Goal: Task Accomplishment & Management: Use online tool/utility

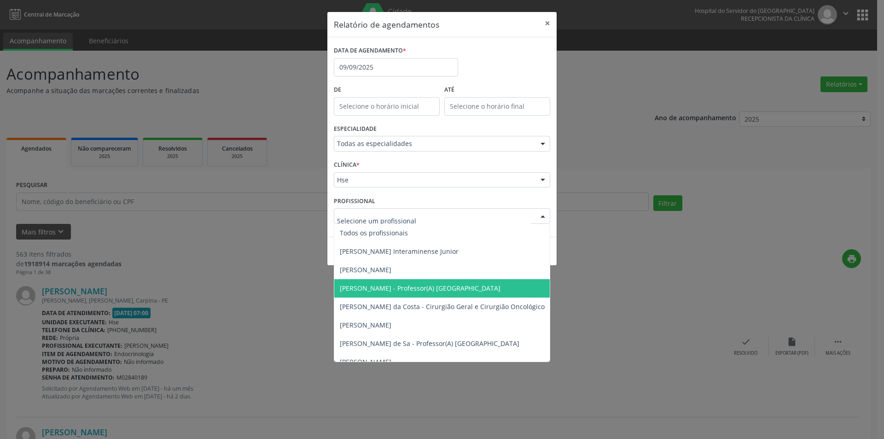
type input "R"
type input "[PERSON_NAME]"
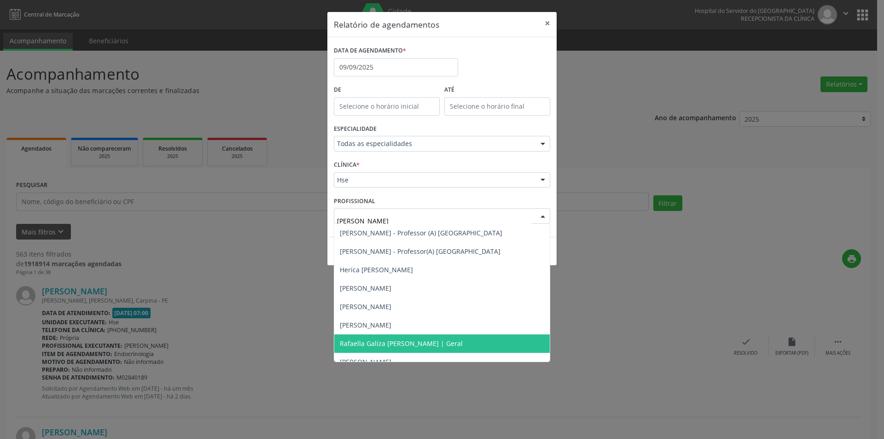
click at [408, 342] on span "Rafaella Galiza [PERSON_NAME] | Geral" at bounding box center [401, 343] width 123 height 9
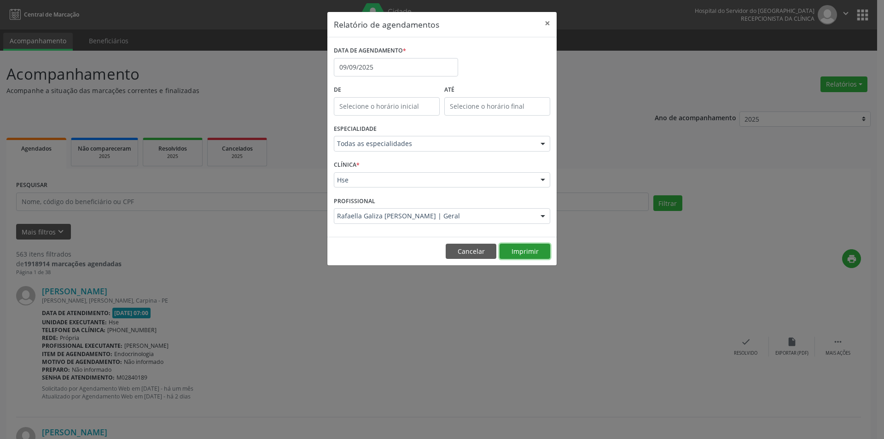
click at [518, 253] on button "Imprimir" at bounding box center [525, 252] width 51 height 16
click at [517, 249] on button "Imprimir" at bounding box center [525, 252] width 51 height 16
click at [475, 250] on button "Cancelar" at bounding box center [471, 252] width 51 height 16
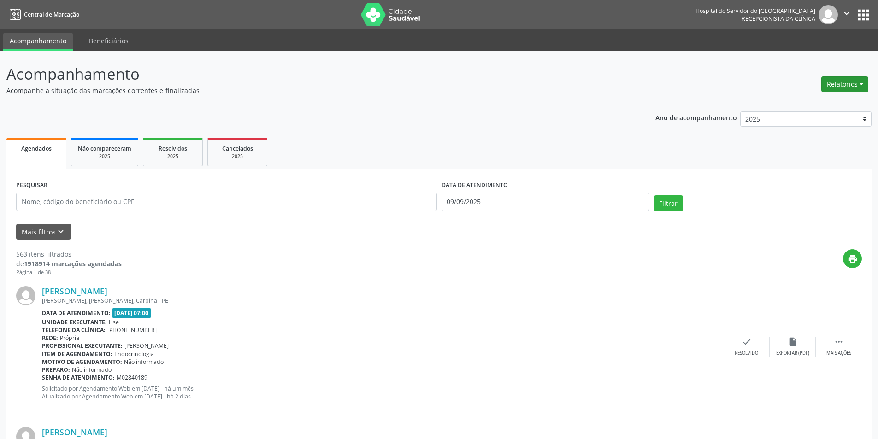
click at [848, 86] on button "Relatórios" at bounding box center [844, 84] width 47 height 16
click at [790, 107] on link "Agendamentos" at bounding box center [818, 104] width 99 height 13
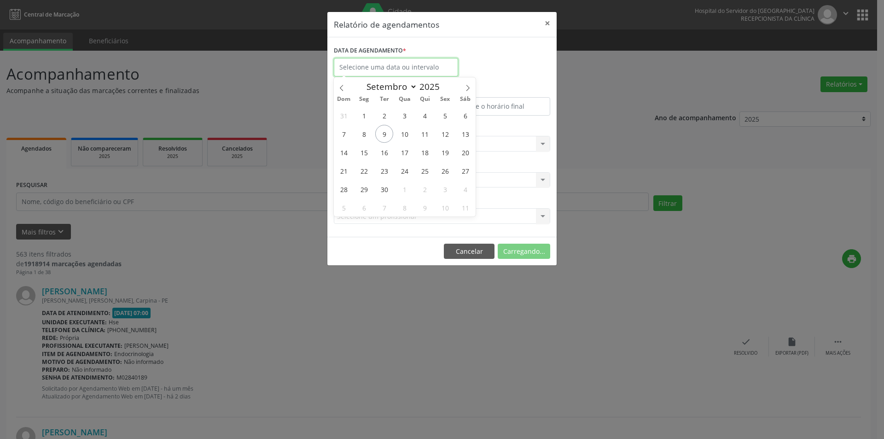
click at [361, 68] on input "text" at bounding box center [396, 67] width 124 height 18
click at [364, 153] on span "15" at bounding box center [364, 152] width 18 height 18
type input "[DATE]"
click at [364, 153] on span "15" at bounding box center [364, 152] width 18 height 18
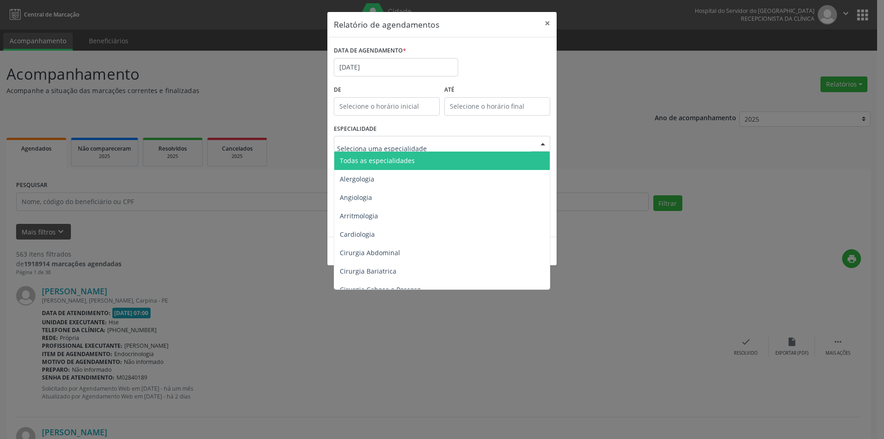
click at [420, 163] on span "Todas as especialidades" at bounding box center [442, 161] width 217 height 18
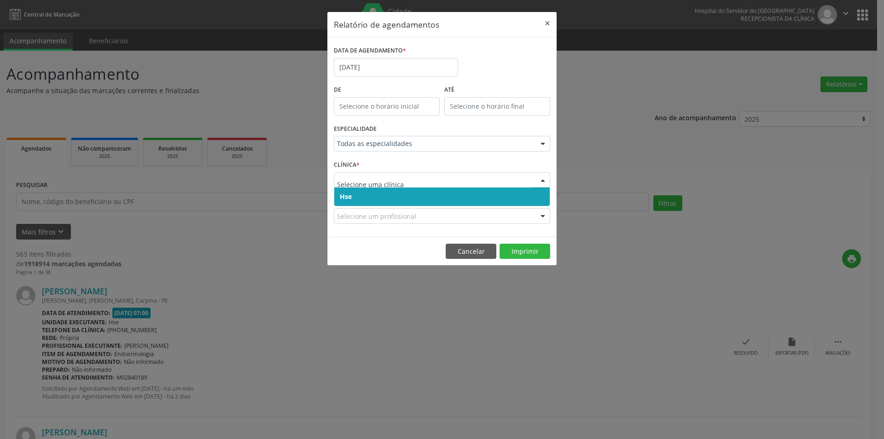
click at [387, 200] on span "Hse" at bounding box center [442, 196] width 216 height 18
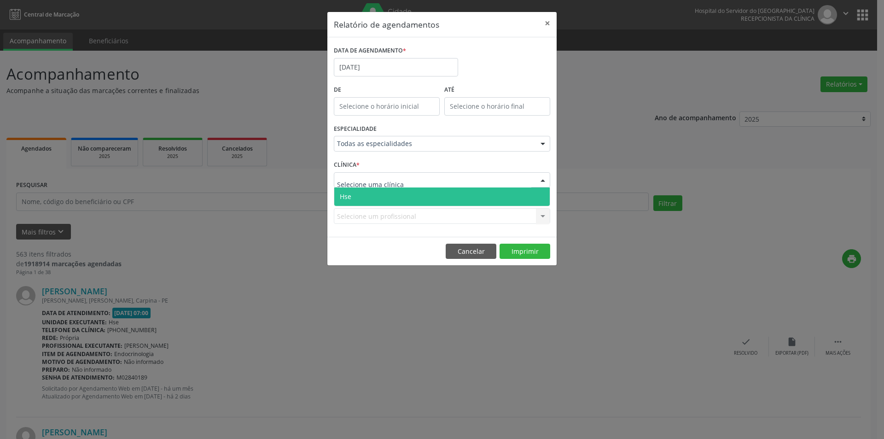
click at [380, 194] on span "Hse" at bounding box center [442, 196] width 216 height 18
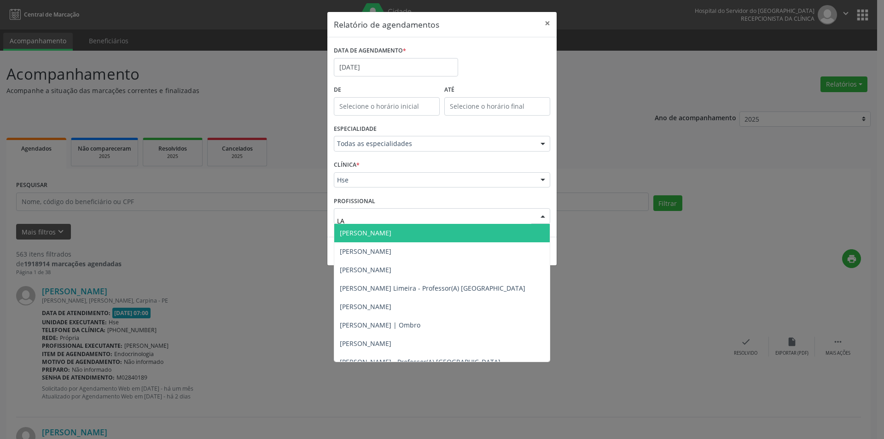
type input "LAI"
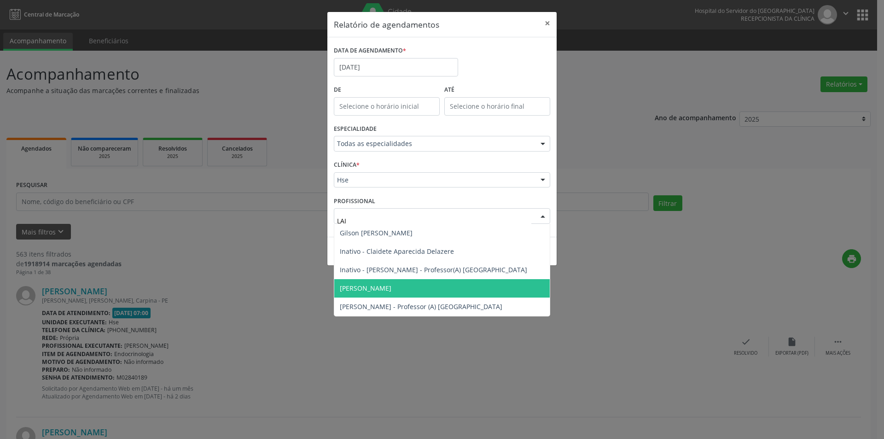
click at [375, 289] on span "[PERSON_NAME]" at bounding box center [366, 288] width 52 height 9
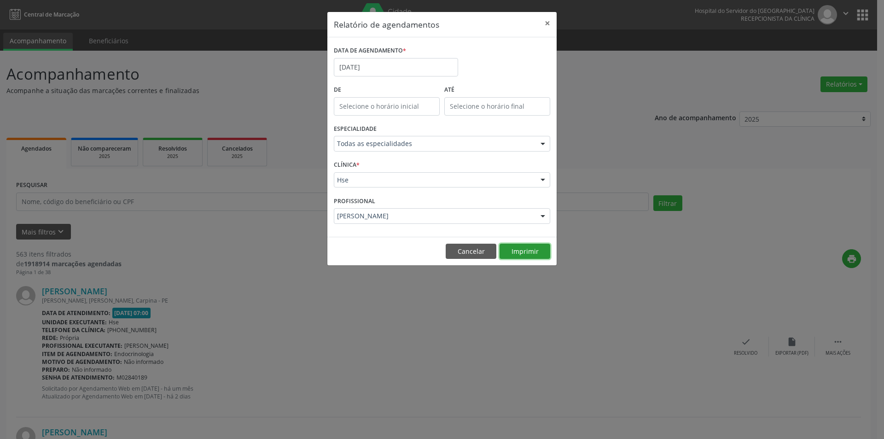
click at [521, 258] on button "Imprimir" at bounding box center [525, 252] width 51 height 16
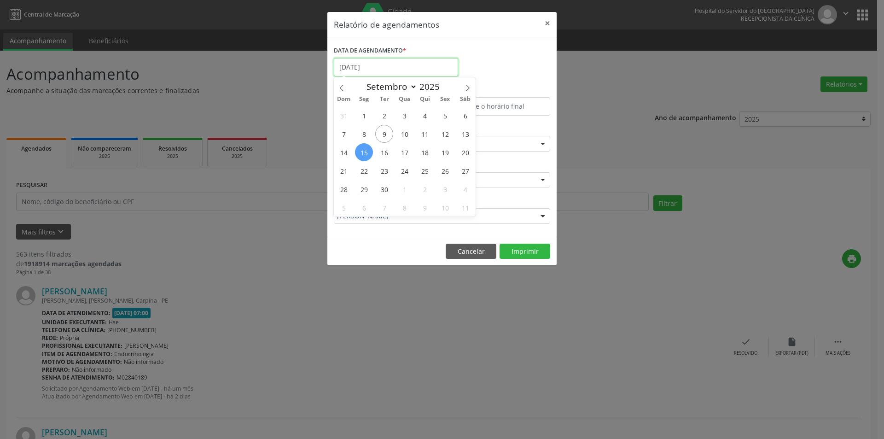
click at [383, 71] on input "[DATE]" at bounding box center [396, 67] width 124 height 18
click at [366, 172] on span "22" at bounding box center [364, 171] width 18 height 18
type input "22/09/2025"
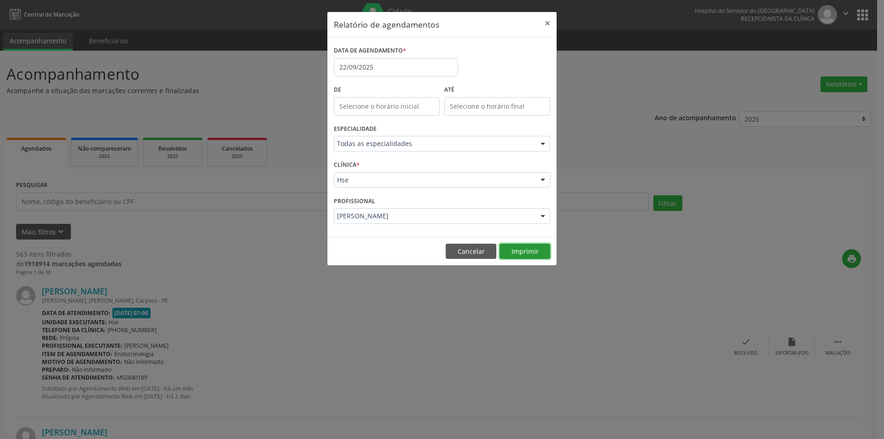
click at [526, 252] on button "Imprimir" at bounding box center [525, 252] width 51 height 16
click at [462, 251] on button "Cancelar" at bounding box center [471, 252] width 51 height 16
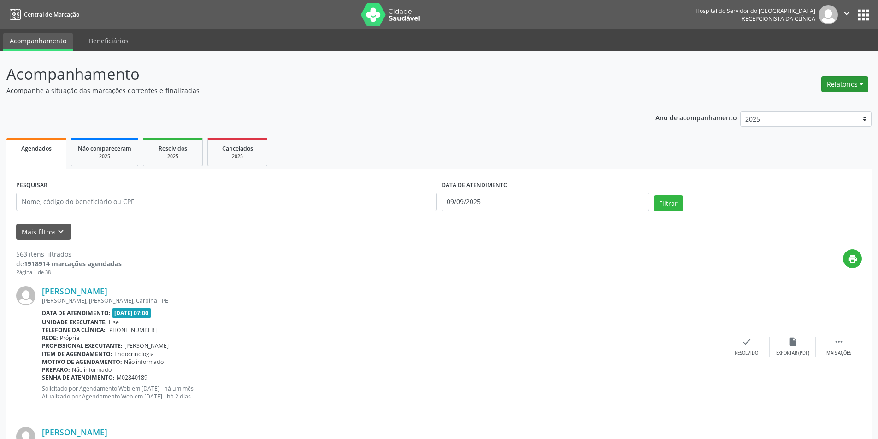
click at [841, 80] on button "Relatórios" at bounding box center [844, 84] width 47 height 16
click at [816, 103] on link "Agendamentos" at bounding box center [818, 104] width 99 height 13
select select "8"
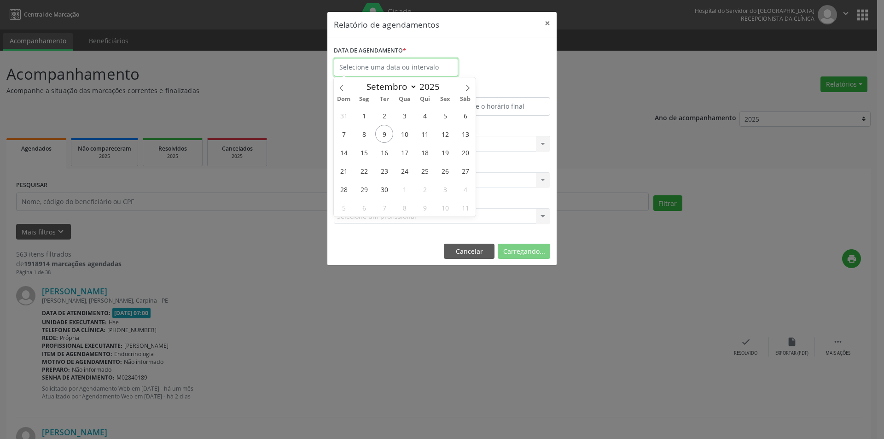
click at [359, 66] on input "text" at bounding box center [396, 67] width 124 height 18
click at [407, 152] on span "17" at bounding box center [405, 152] width 18 height 18
type input "17/09/2025"
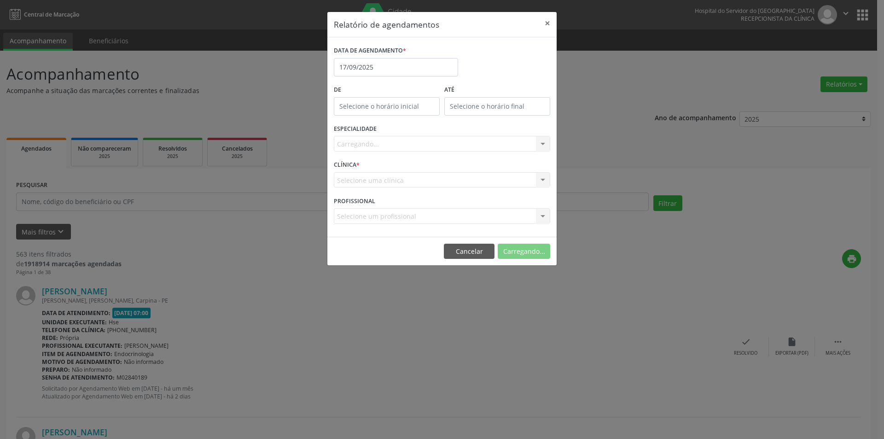
click at [376, 142] on div "Carregando... Todas as especialidades Alergologia Angiologia Arritmologia Cardi…" at bounding box center [442, 144] width 217 height 16
click at [462, 255] on button "Cancelar" at bounding box center [469, 252] width 51 height 16
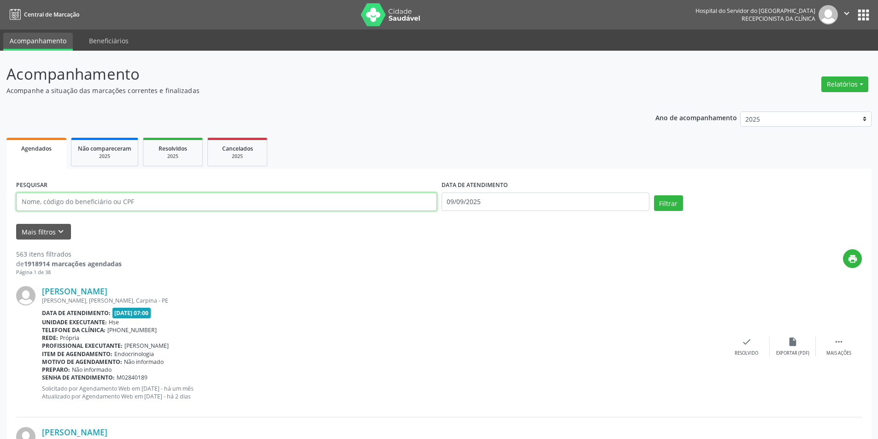
click at [83, 206] on input "text" at bounding box center [226, 202] width 421 height 18
drag, startPoint x: 486, startPoint y: 202, endPoint x: 425, endPoint y: 212, distance: 62.0
click at [425, 212] on div "PESQUISAR DATA DE ATENDIMENTO [DATE] Filtrar" at bounding box center [439, 197] width 850 height 39
click at [70, 201] on input "text" at bounding box center [226, 202] width 421 height 18
type input "80211100404"
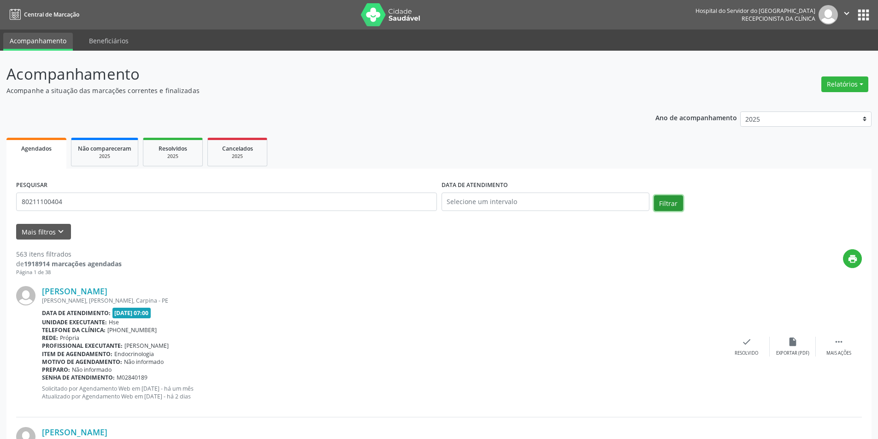
click at [668, 207] on button "Filtrar" at bounding box center [668, 203] width 29 height 16
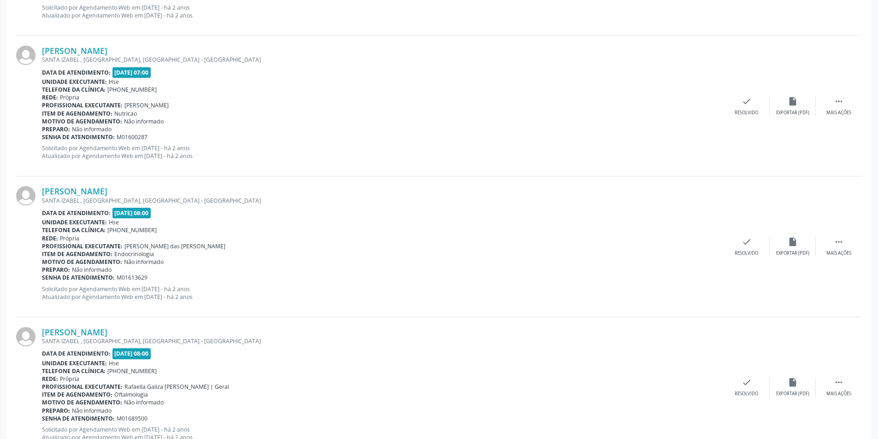
scroll to position [1990, 0]
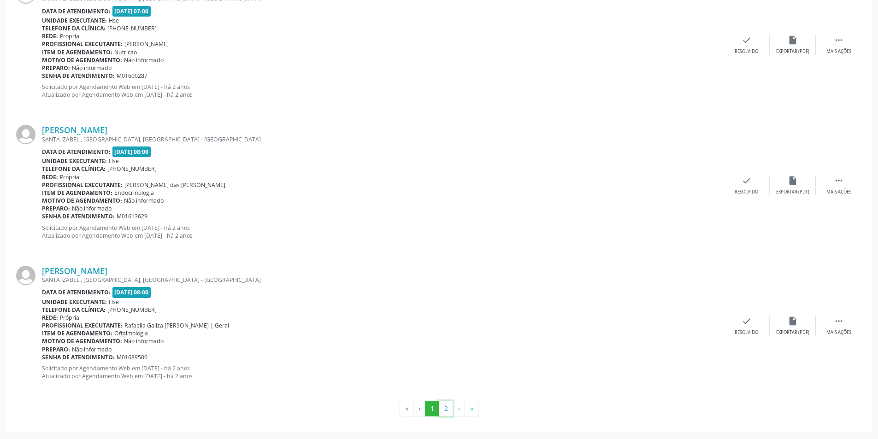
click at [447, 408] on button "2" at bounding box center [446, 409] width 14 height 16
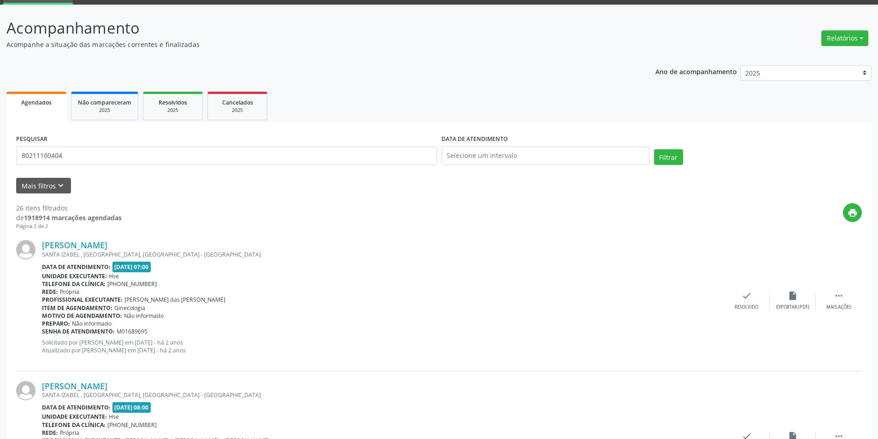
scroll to position [0, 0]
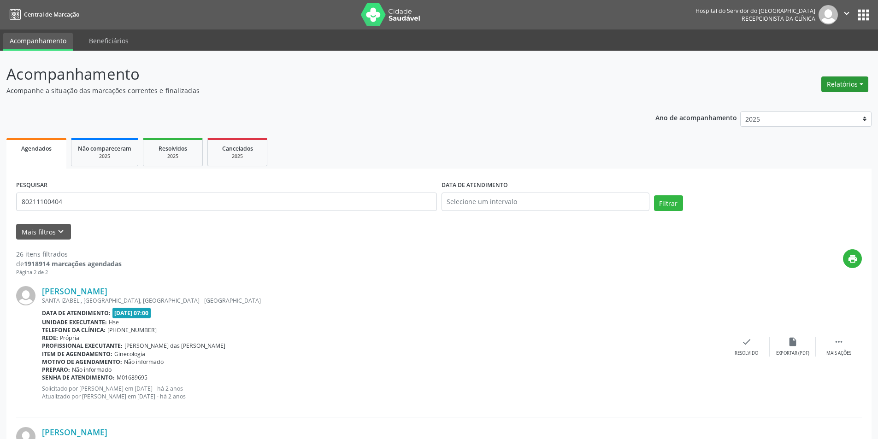
click at [832, 82] on button "Relatórios" at bounding box center [844, 84] width 47 height 16
click at [807, 101] on link "Agendamentos" at bounding box center [818, 104] width 99 height 13
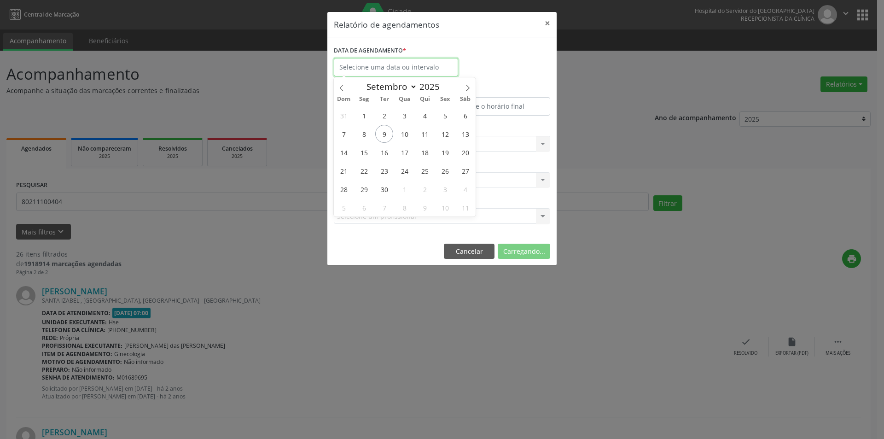
click at [371, 74] on input "text" at bounding box center [396, 67] width 124 height 18
click at [405, 132] on span "10" at bounding box center [405, 134] width 18 height 18
type input "[DATE]"
click at [405, 132] on span "10" at bounding box center [405, 134] width 18 height 18
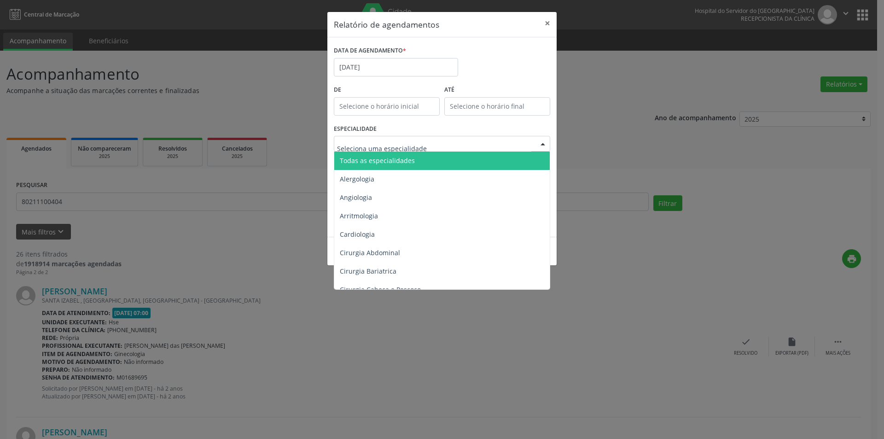
click at [383, 161] on span "Todas as especialidades" at bounding box center [377, 160] width 75 height 9
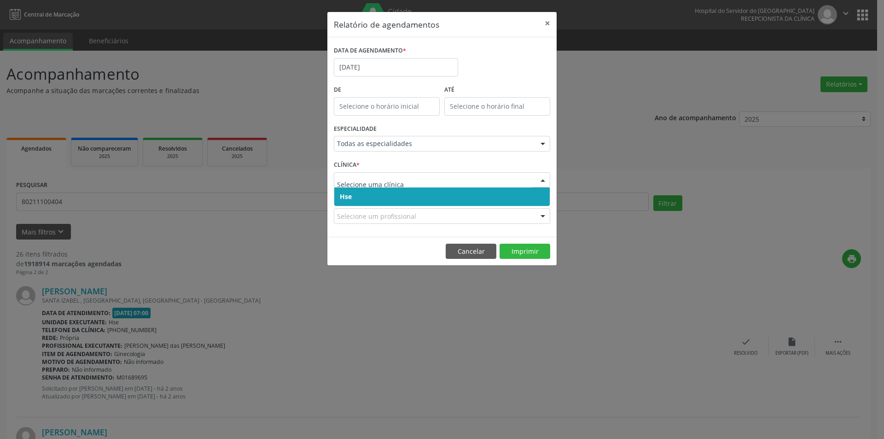
click at [372, 201] on span "Hse" at bounding box center [442, 196] width 216 height 18
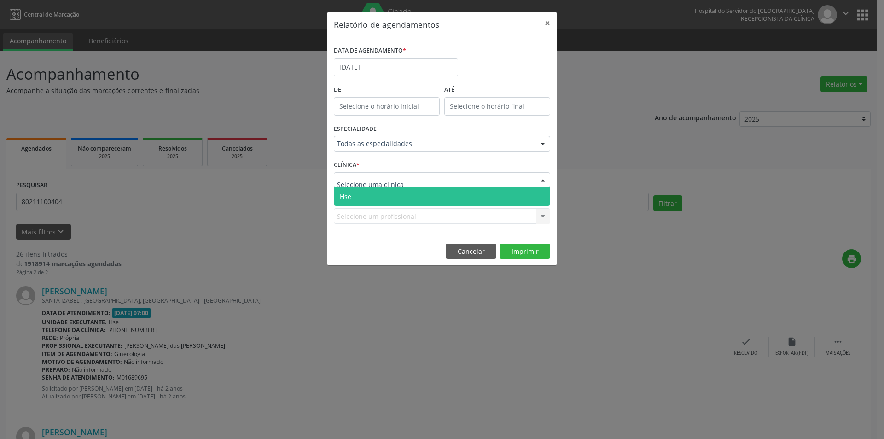
click at [376, 199] on span "Hse" at bounding box center [442, 196] width 216 height 18
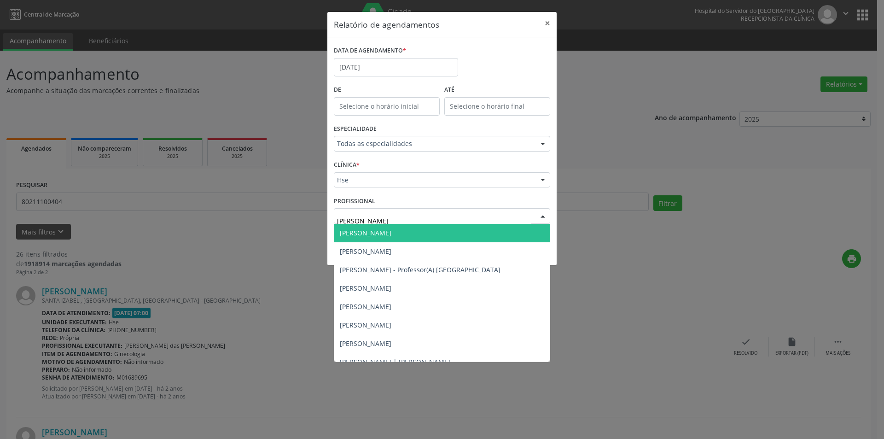
type input "[PERSON_NAME]"
click at [392, 234] on span "[PERSON_NAME]" at bounding box center [366, 232] width 52 height 9
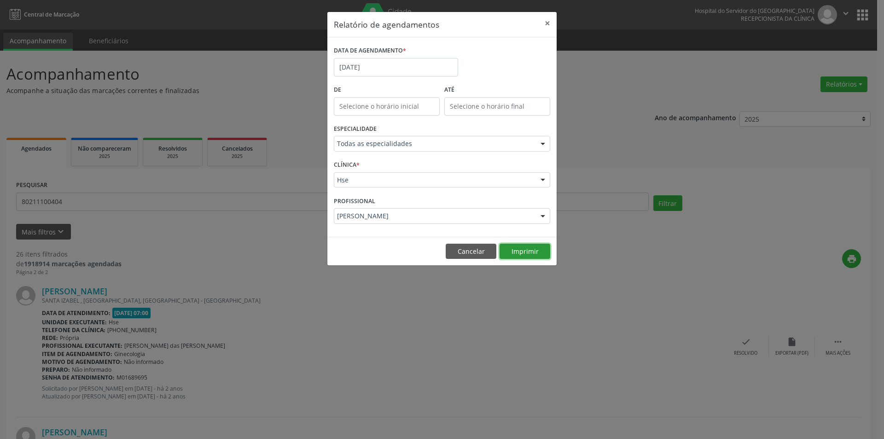
click at [530, 252] on button "Imprimir" at bounding box center [525, 252] width 51 height 16
click at [471, 252] on button "Cancelar" at bounding box center [471, 252] width 51 height 16
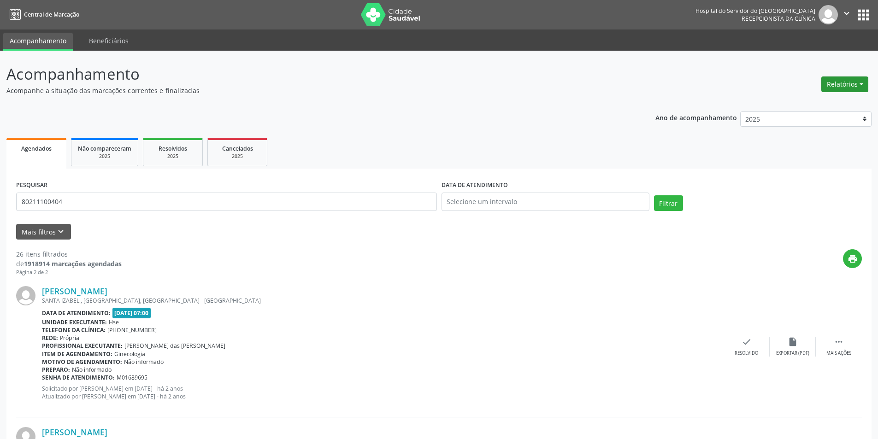
click at [836, 85] on button "Relatórios" at bounding box center [844, 84] width 47 height 16
click at [778, 107] on link "Agendamentos" at bounding box center [818, 104] width 99 height 13
select select "8"
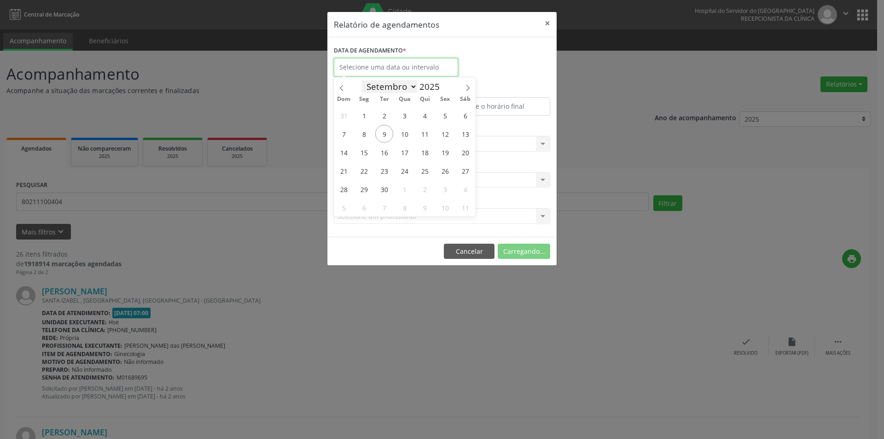
drag, startPoint x: 381, startPoint y: 69, endPoint x: 371, endPoint y: 90, distance: 23.5
click at [381, 69] on input "text" at bounding box center [396, 67] width 124 height 18
click at [384, 133] on span "9" at bounding box center [384, 134] width 18 height 18
type input "09/09/2025"
click at [384, 133] on span "9" at bounding box center [384, 134] width 18 height 18
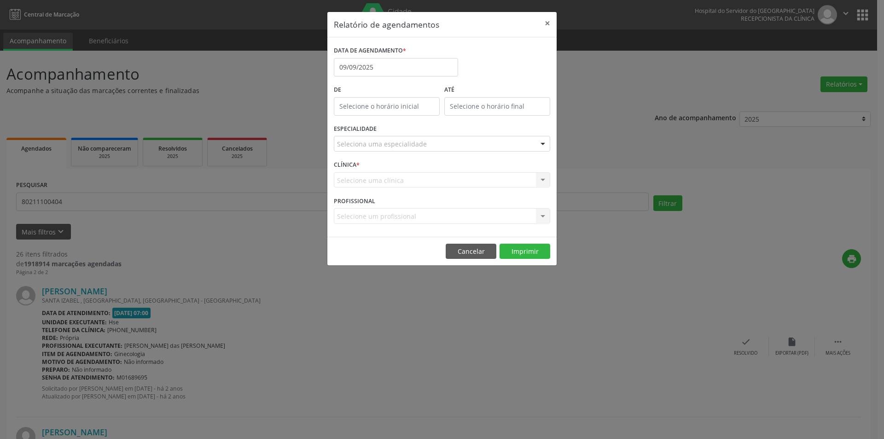
click at [383, 152] on div "ESPECIALIDADE Seleciona uma especialidade Todas as especialidades Alergologia A…" at bounding box center [442, 140] width 221 height 36
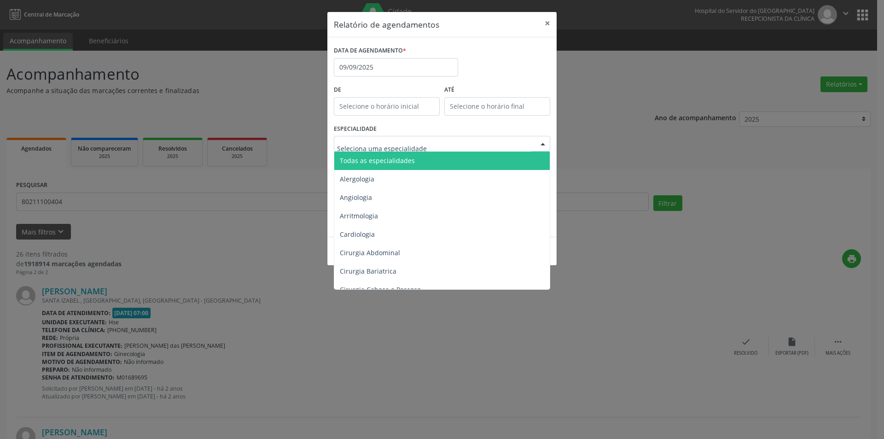
click at [390, 161] on span "Todas as especialidades" at bounding box center [377, 160] width 75 height 9
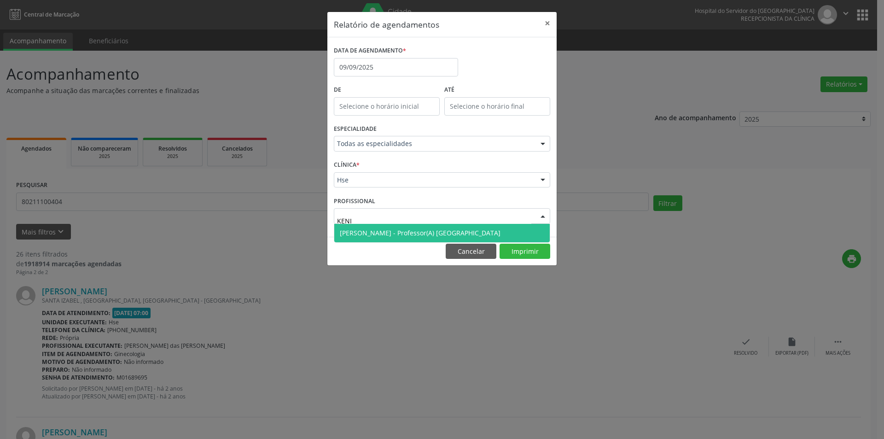
type input "KENIO"
click at [366, 233] on span "[PERSON_NAME] - Professor(A) [GEOGRAPHIC_DATA]" at bounding box center [420, 232] width 161 height 9
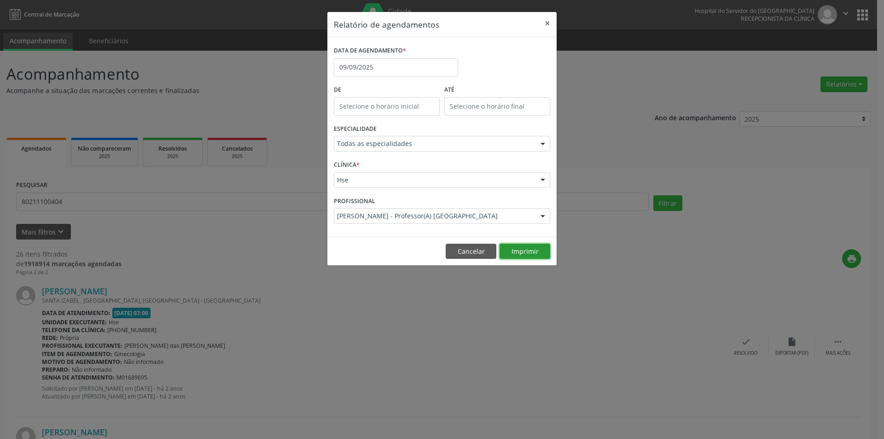
click at [514, 252] on button "Imprimir" at bounding box center [525, 252] width 51 height 16
click at [467, 254] on button "Cancelar" at bounding box center [471, 252] width 51 height 16
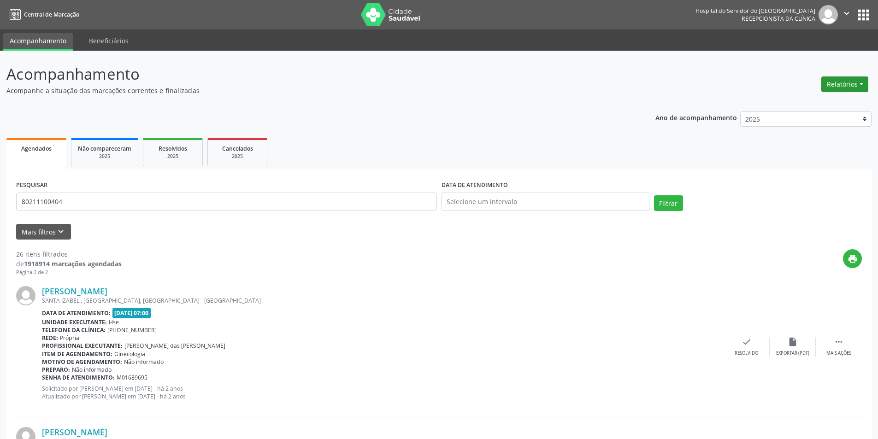
click at [847, 89] on button "Relatórios" at bounding box center [844, 84] width 47 height 16
click at [790, 105] on link "Agendamentos" at bounding box center [818, 104] width 99 height 13
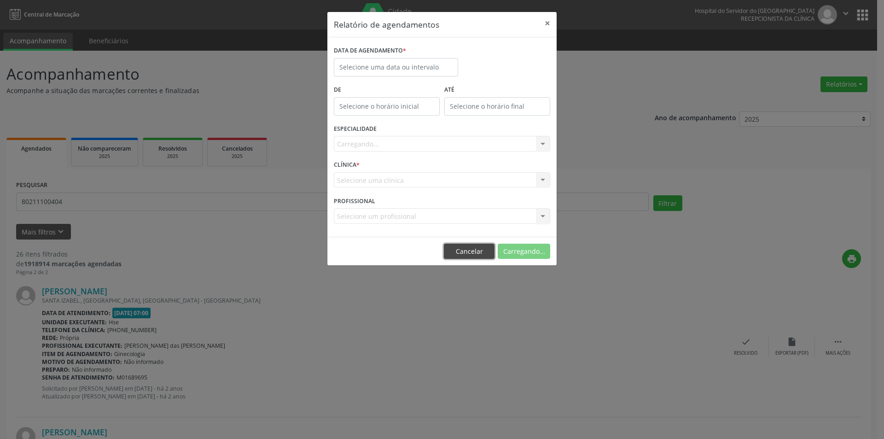
click at [461, 256] on button "Cancelar" at bounding box center [469, 252] width 51 height 16
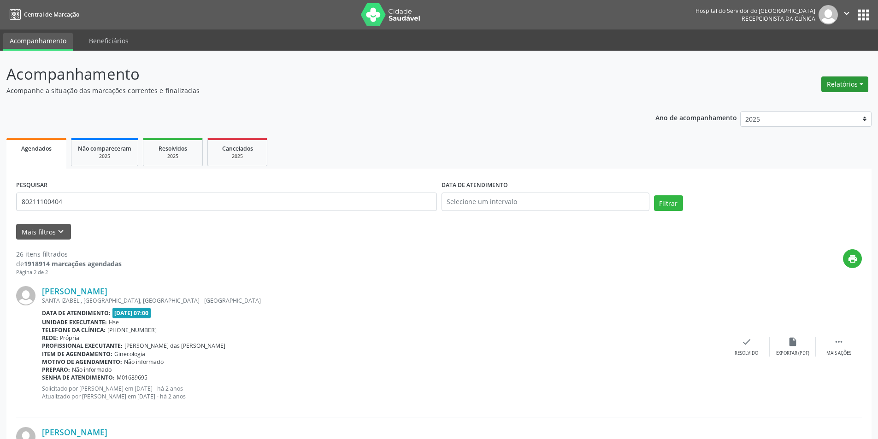
click at [841, 83] on button "Relatórios" at bounding box center [844, 84] width 47 height 16
click at [805, 104] on link "Agendamentos" at bounding box center [818, 104] width 99 height 13
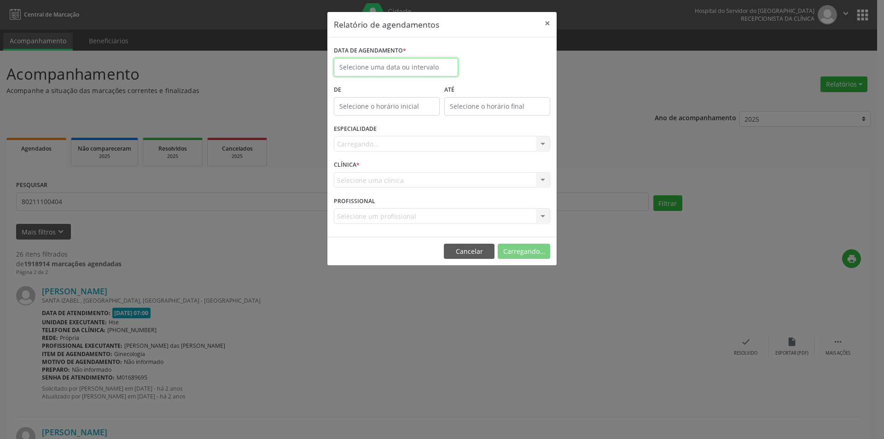
click at [376, 65] on input "text" at bounding box center [396, 67] width 124 height 18
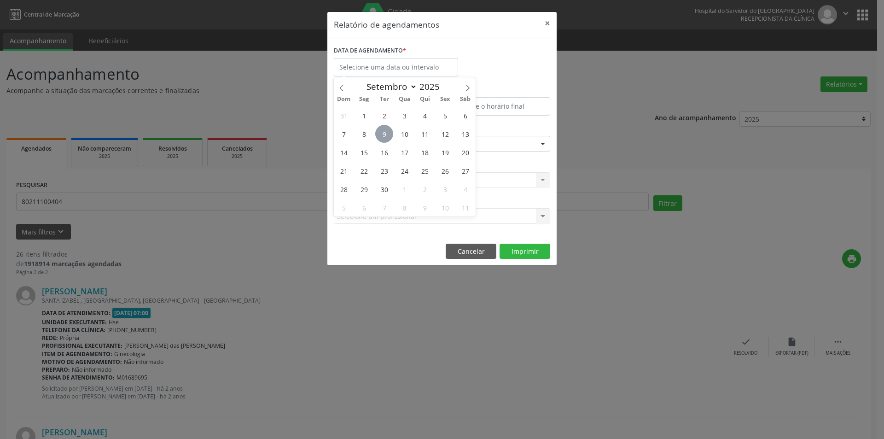
click at [385, 134] on span "9" at bounding box center [384, 134] width 18 height 18
type input "09/09/2025"
click at [385, 134] on span "9" at bounding box center [384, 134] width 18 height 18
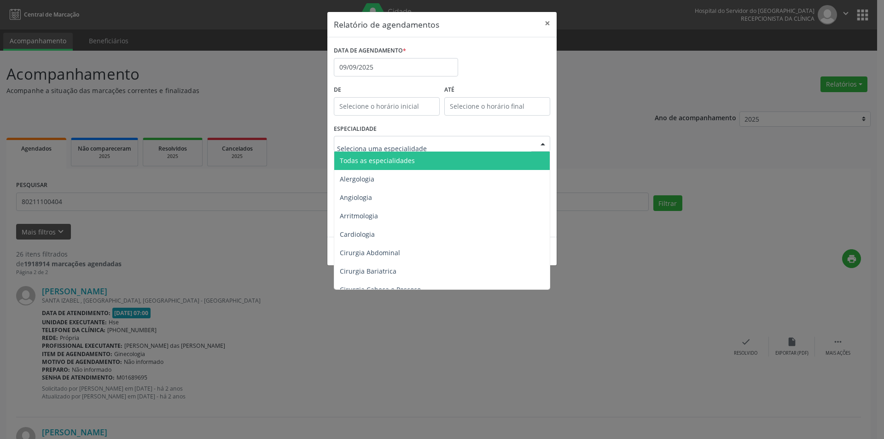
click at [405, 162] on span "Todas as especialidades" at bounding box center [377, 160] width 75 height 9
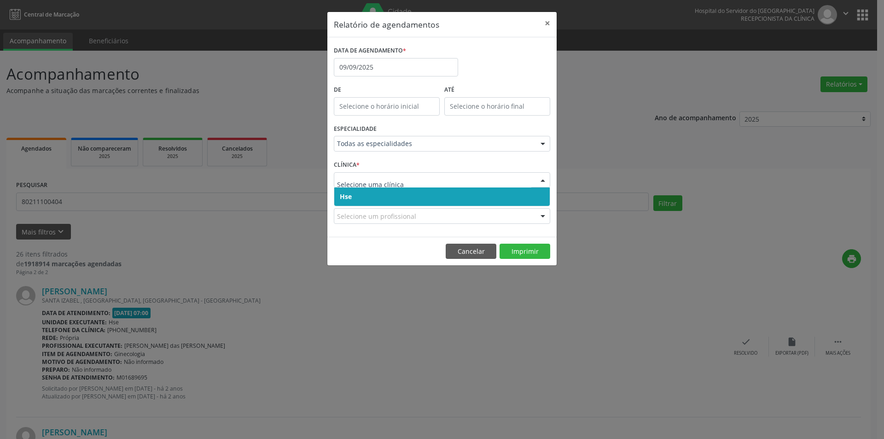
click at [371, 197] on span "Hse" at bounding box center [442, 196] width 216 height 18
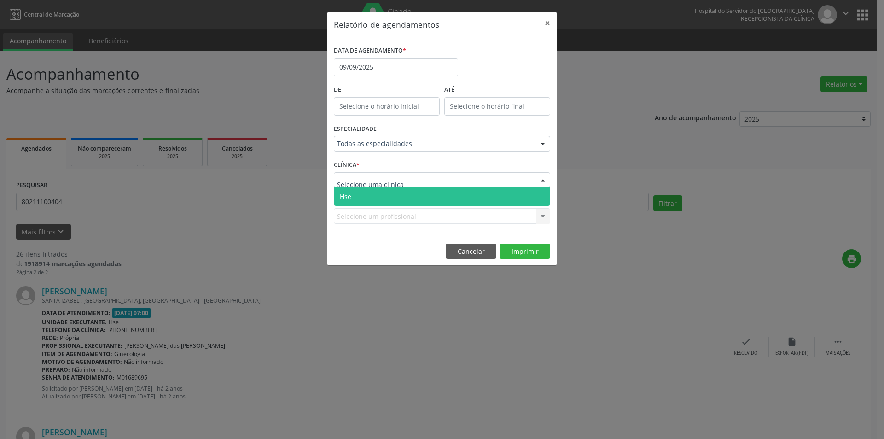
click at [365, 198] on span "Hse" at bounding box center [442, 196] width 216 height 18
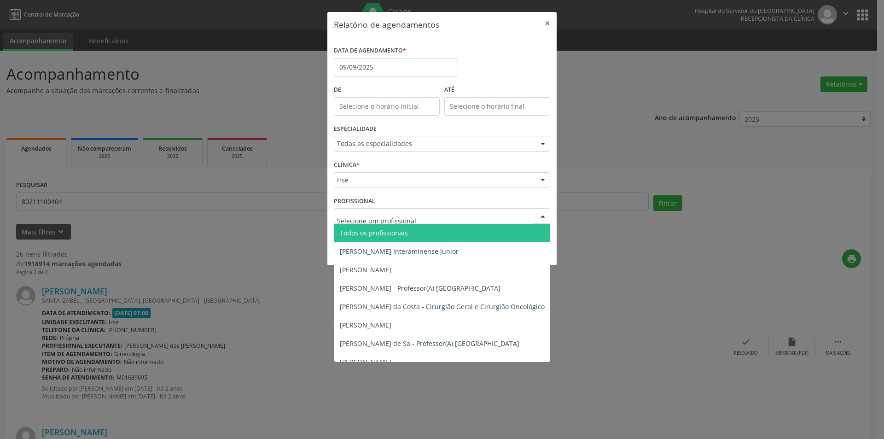
click at [394, 236] on span "Todos os profissionais" at bounding box center [374, 232] width 68 height 9
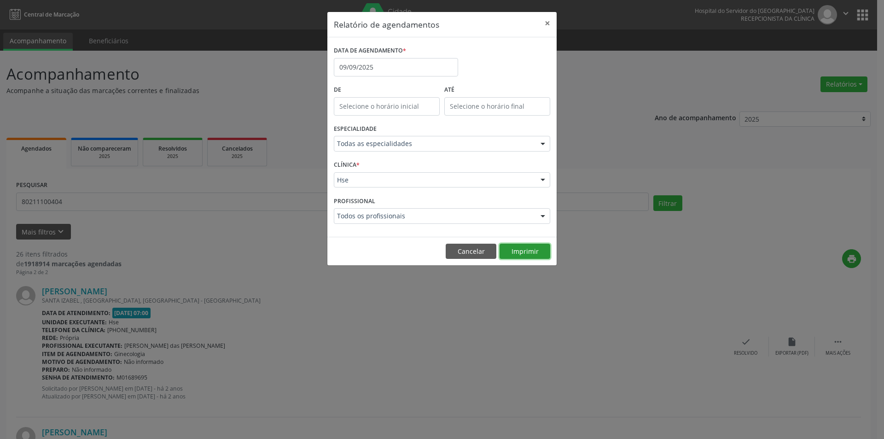
click at [527, 256] on button "Imprimir" at bounding box center [525, 252] width 51 height 16
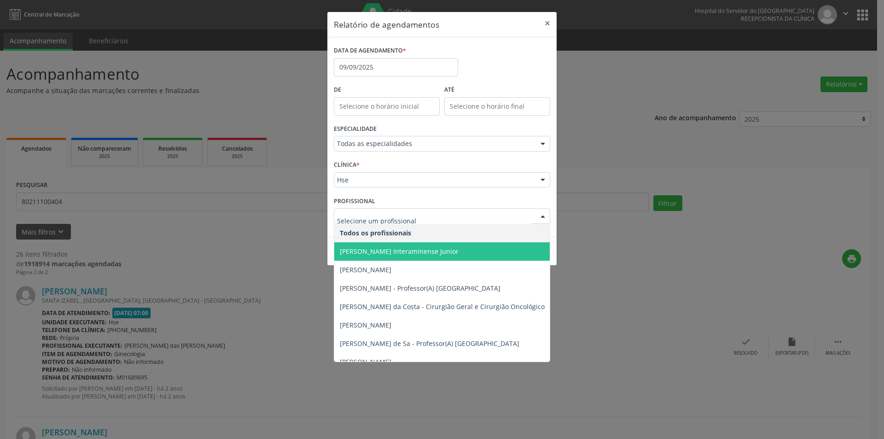
click at [374, 252] on span "[PERSON_NAME] Interaminense Junior" at bounding box center [399, 251] width 119 height 9
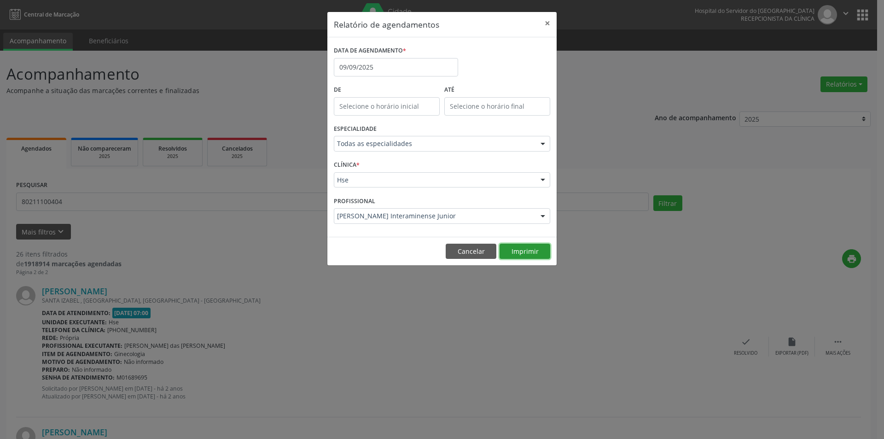
click at [521, 245] on button "Imprimir" at bounding box center [525, 252] width 51 height 16
click at [474, 247] on button "Cancelar" at bounding box center [471, 252] width 51 height 16
